Goal: Find specific fact: Find specific fact

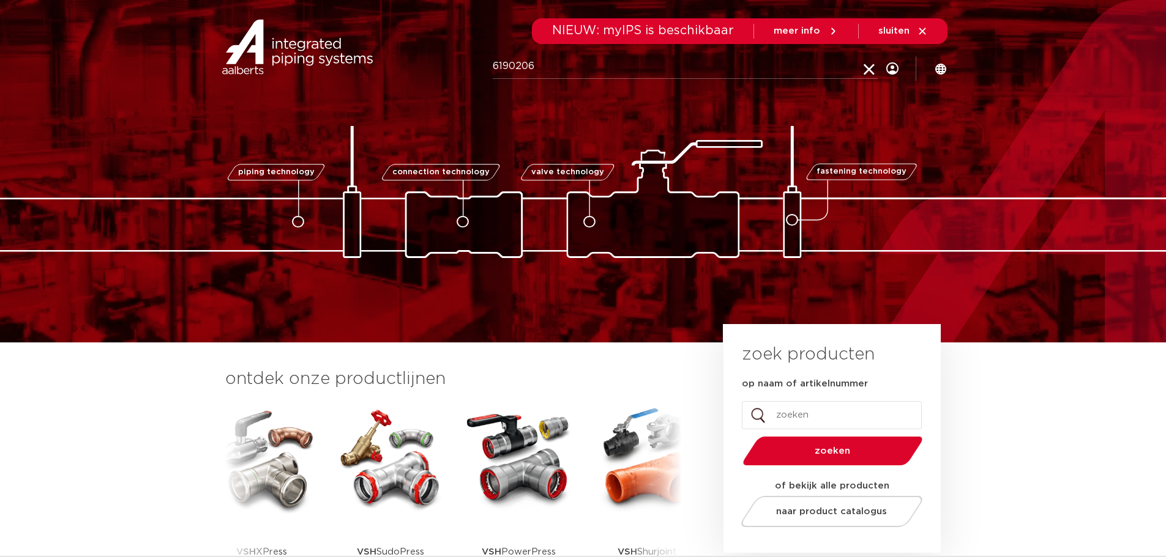
type input "6190206"
click button "Zoeken" at bounding box center [0, 0] width 0 height 0
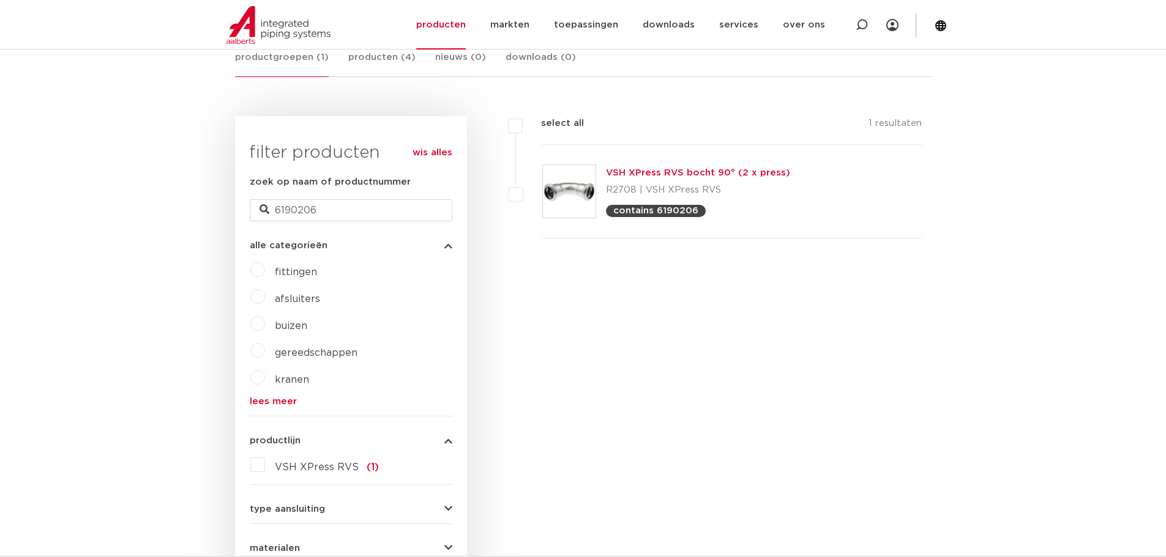
click at [665, 172] on link "VSH XPress RVS bocht 90° (2 x press)" at bounding box center [698, 172] width 184 height 9
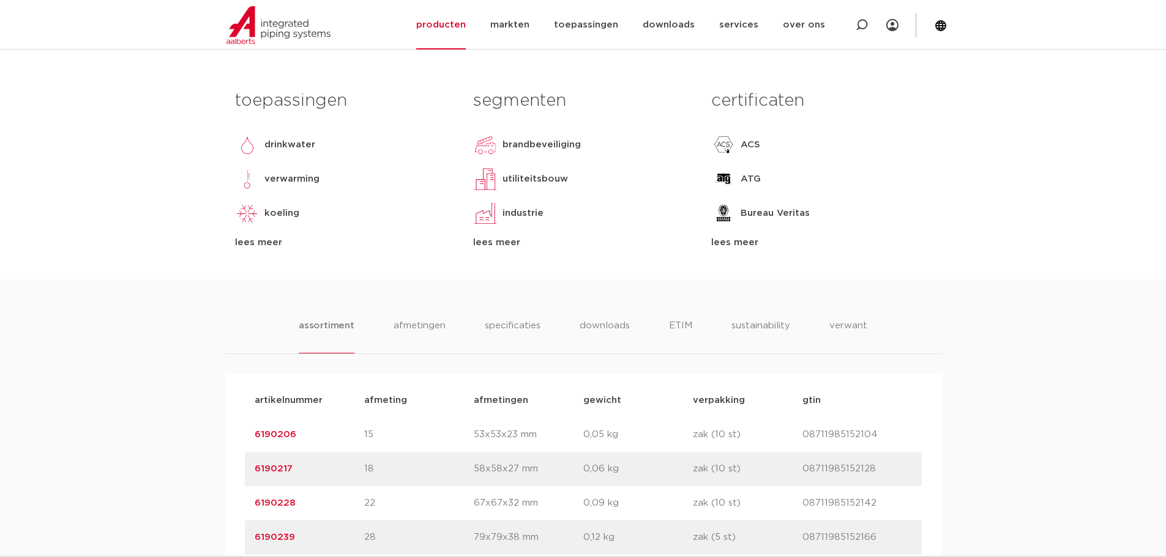
scroll to position [551, 0]
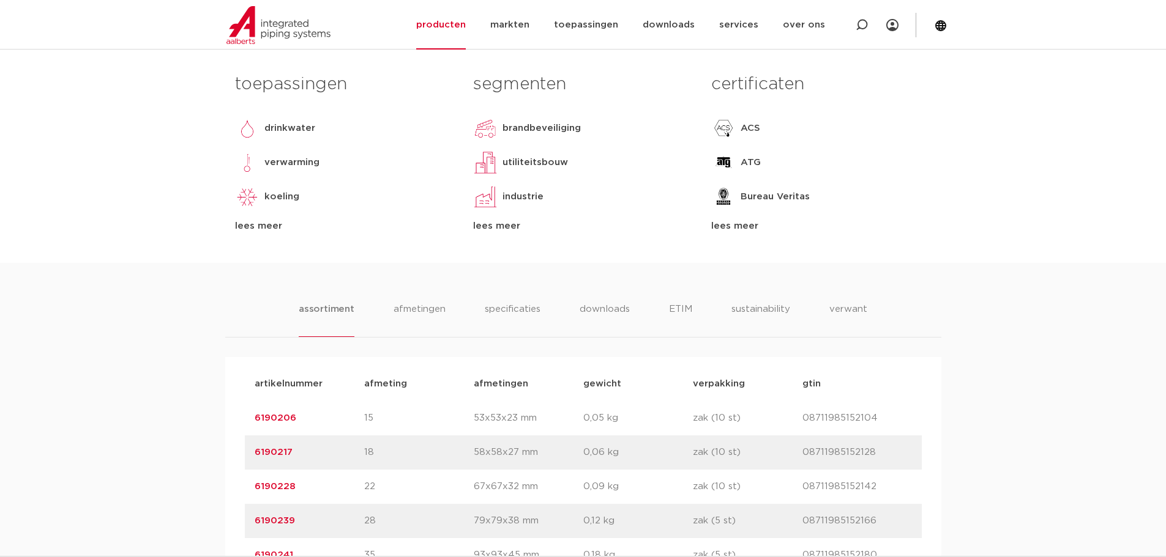
click at [276, 420] on link "6190206" at bounding box center [276, 418] width 42 height 9
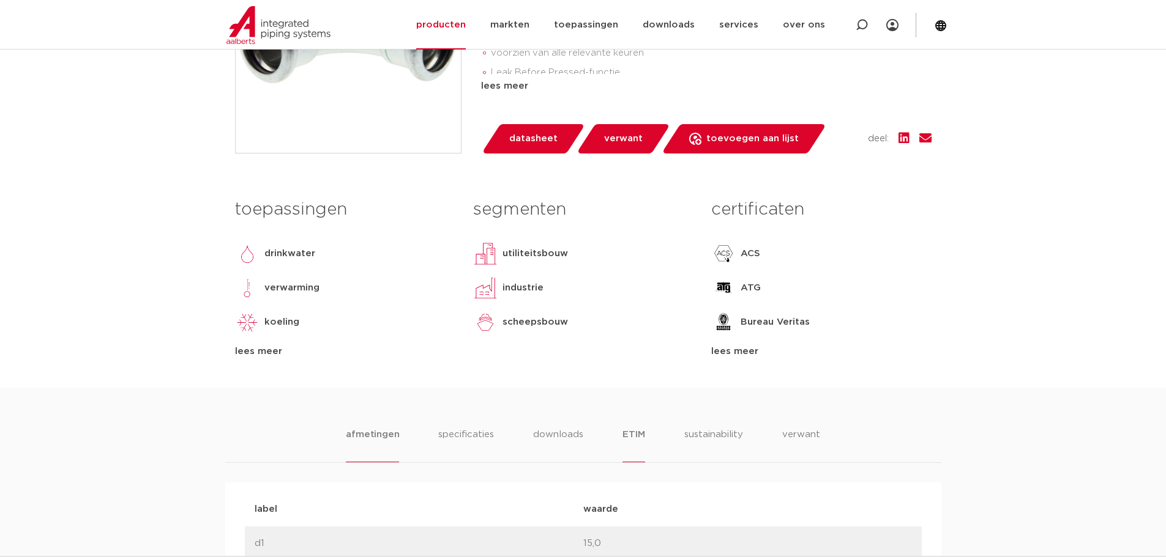
scroll to position [551, 0]
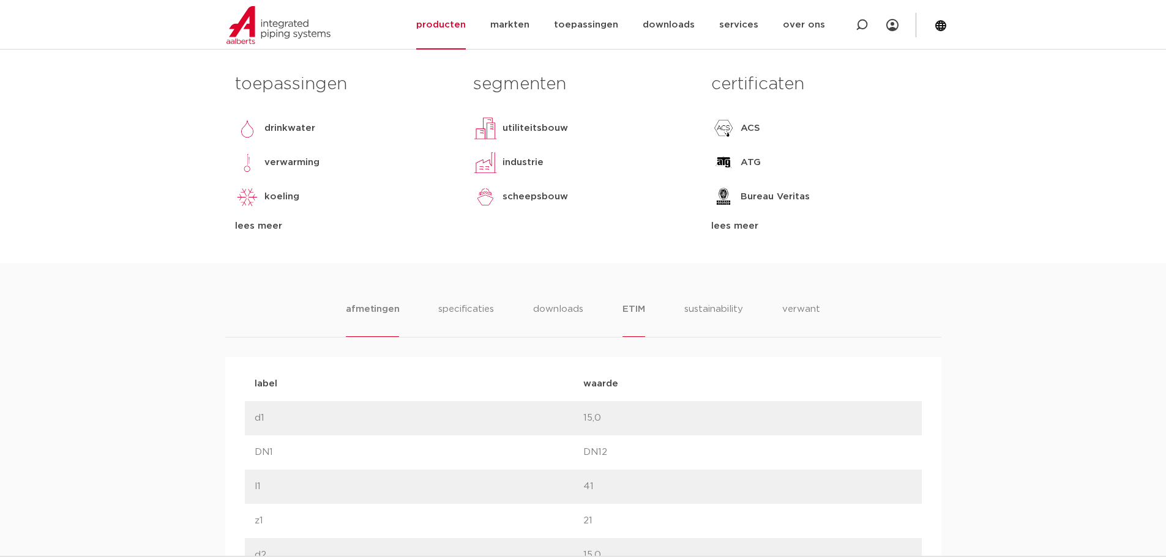
click at [637, 312] on li "ETIM" at bounding box center [633, 319] width 22 height 35
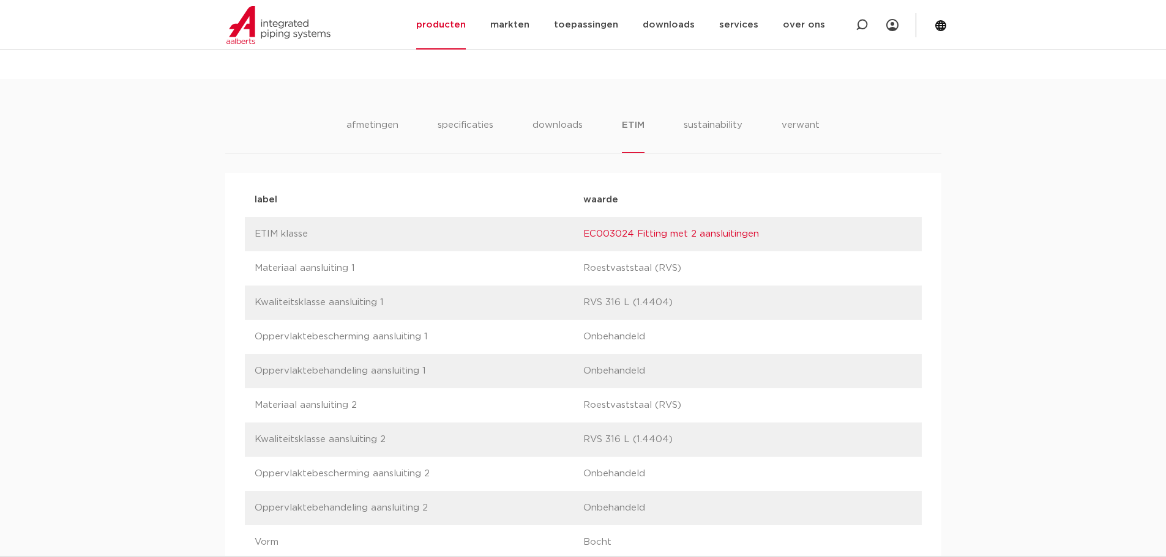
scroll to position [734, 0]
